Goal: Transaction & Acquisition: Purchase product/service

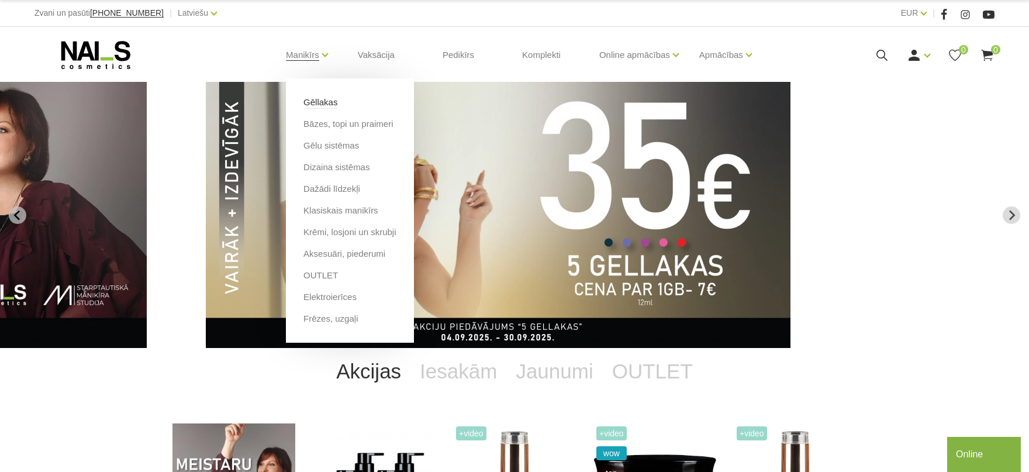
click at [320, 107] on link "Gēllakas" at bounding box center [320, 102] width 34 height 13
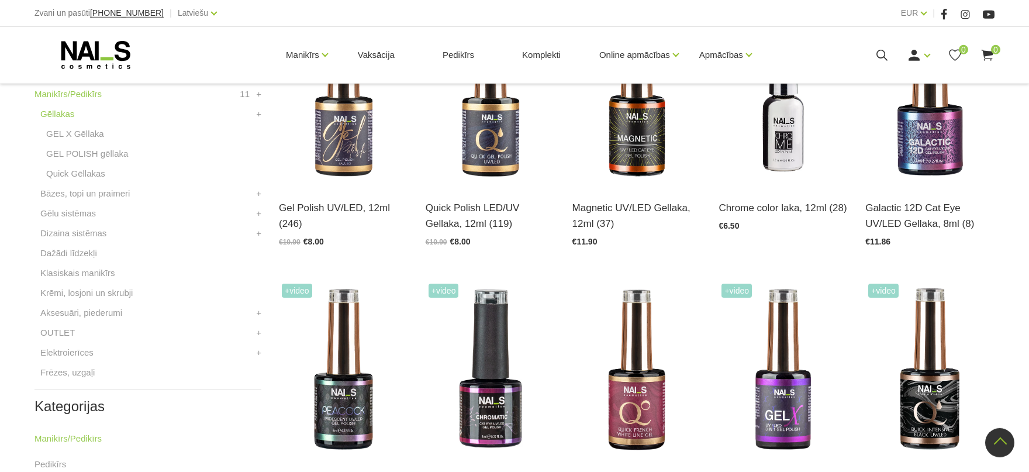
scroll to position [257, 0]
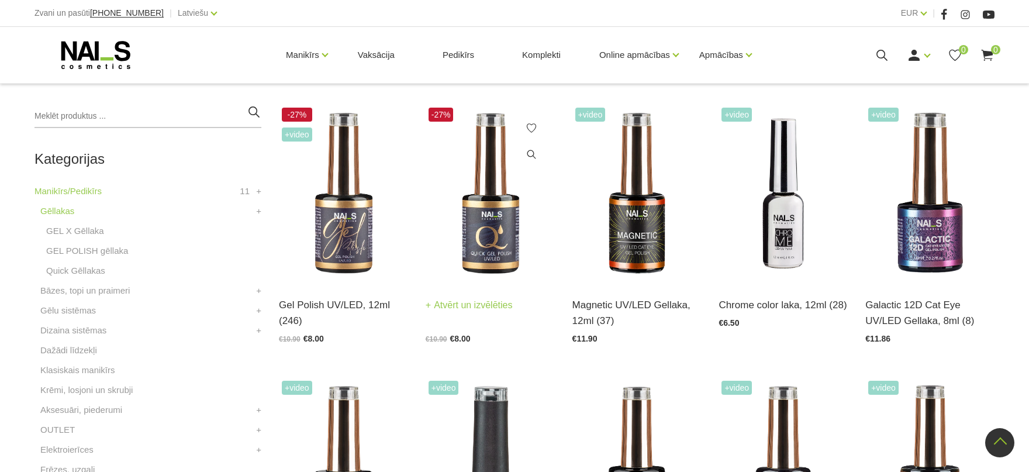
click at [485, 192] on img at bounding box center [490, 194] width 129 height 178
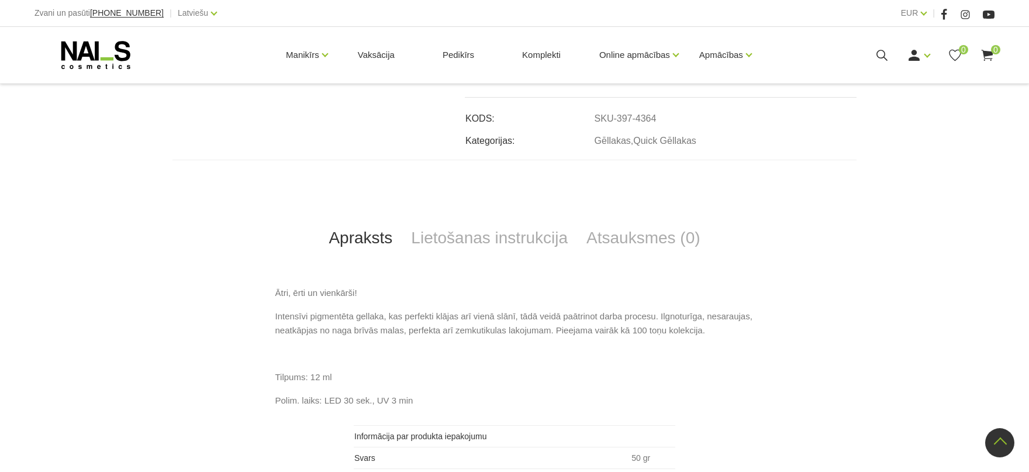
scroll to position [419, 0]
